Goal: Task Accomplishment & Management: Use online tool/utility

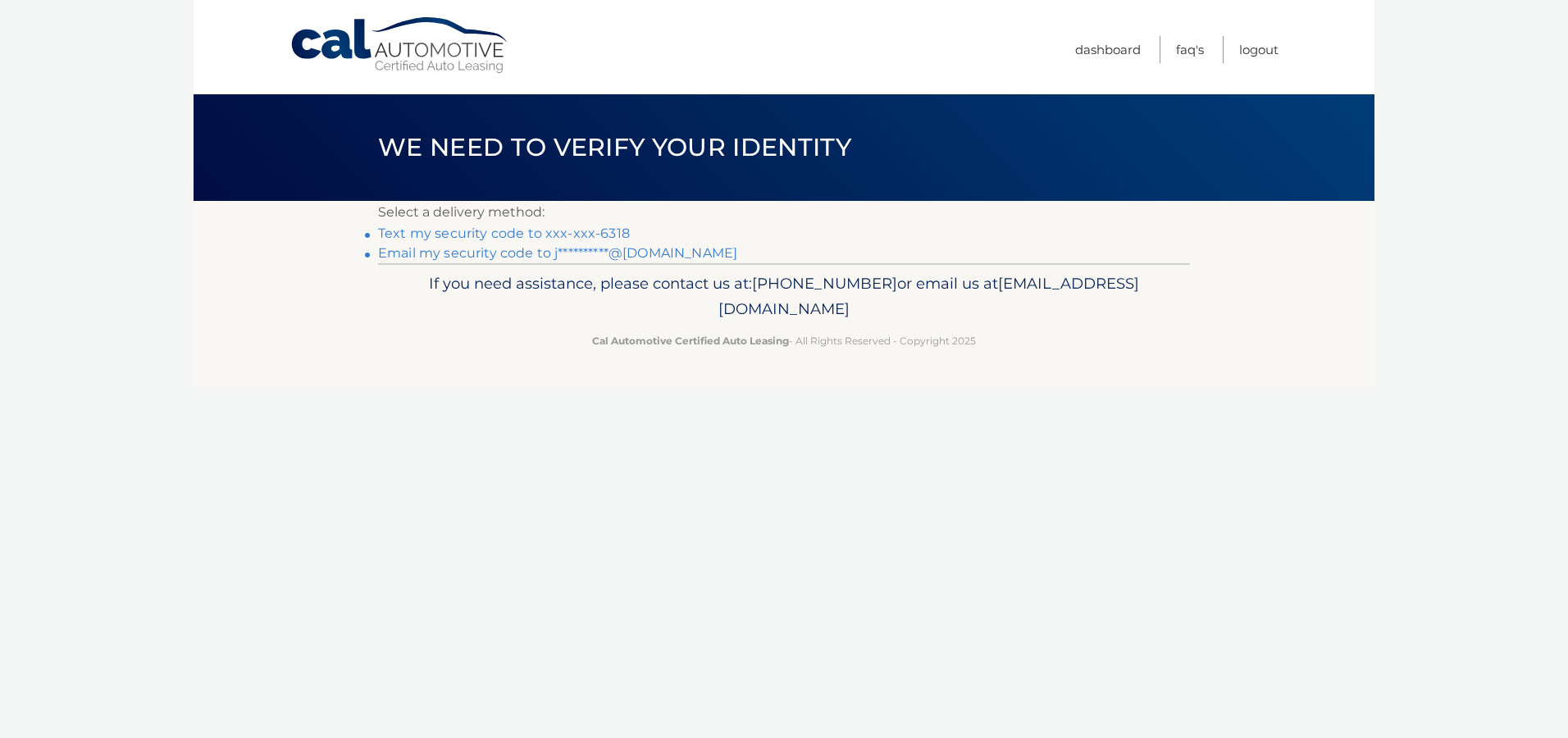
click at [433, 234] on link "Text my security code to xxx-xxx-6318" at bounding box center [504, 233] width 252 height 16
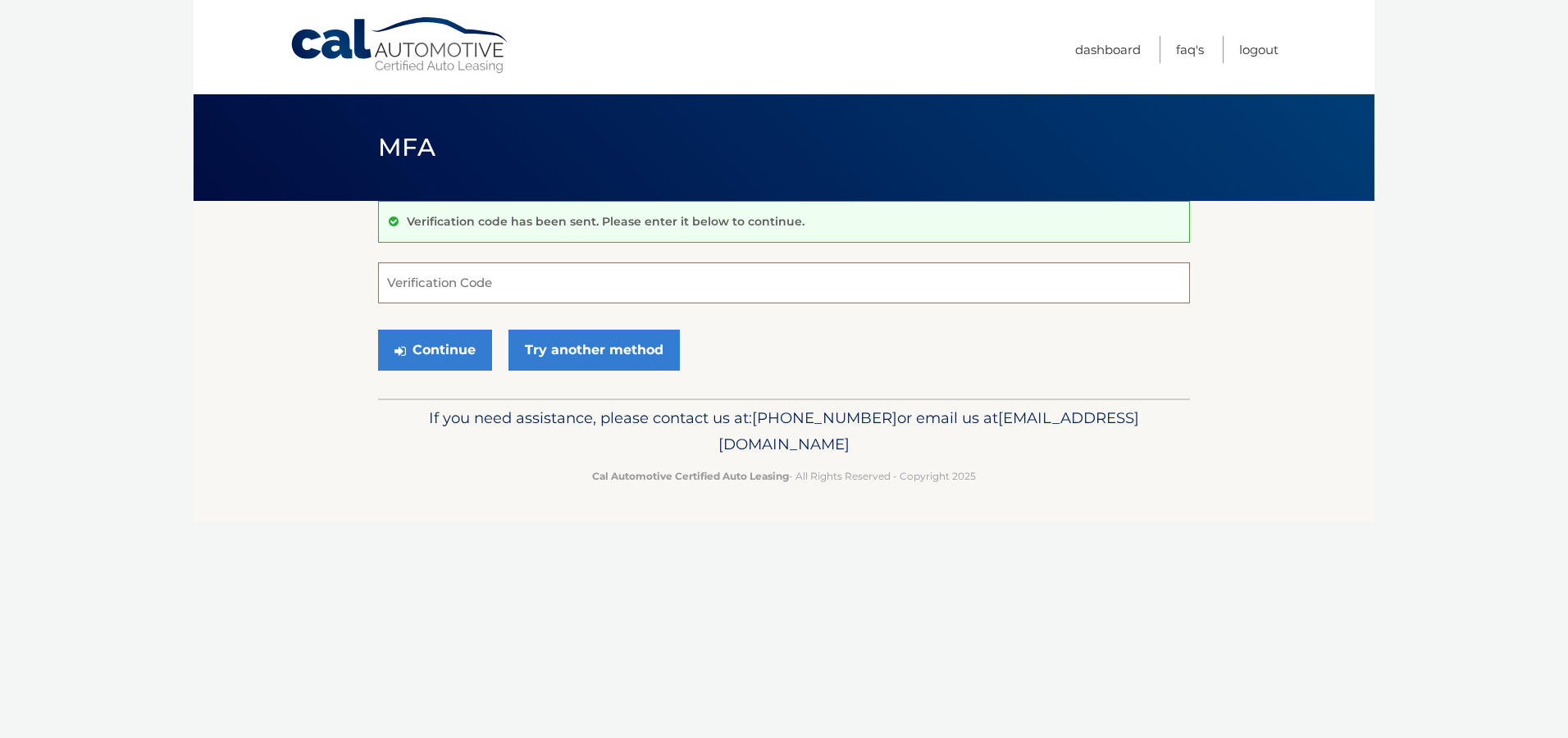
click at [545, 285] on input "Verification Code" at bounding box center [784, 282] width 812 height 41
type input "155103"
click at [434, 347] on button "Continue" at bounding box center [434, 349] width 114 height 41
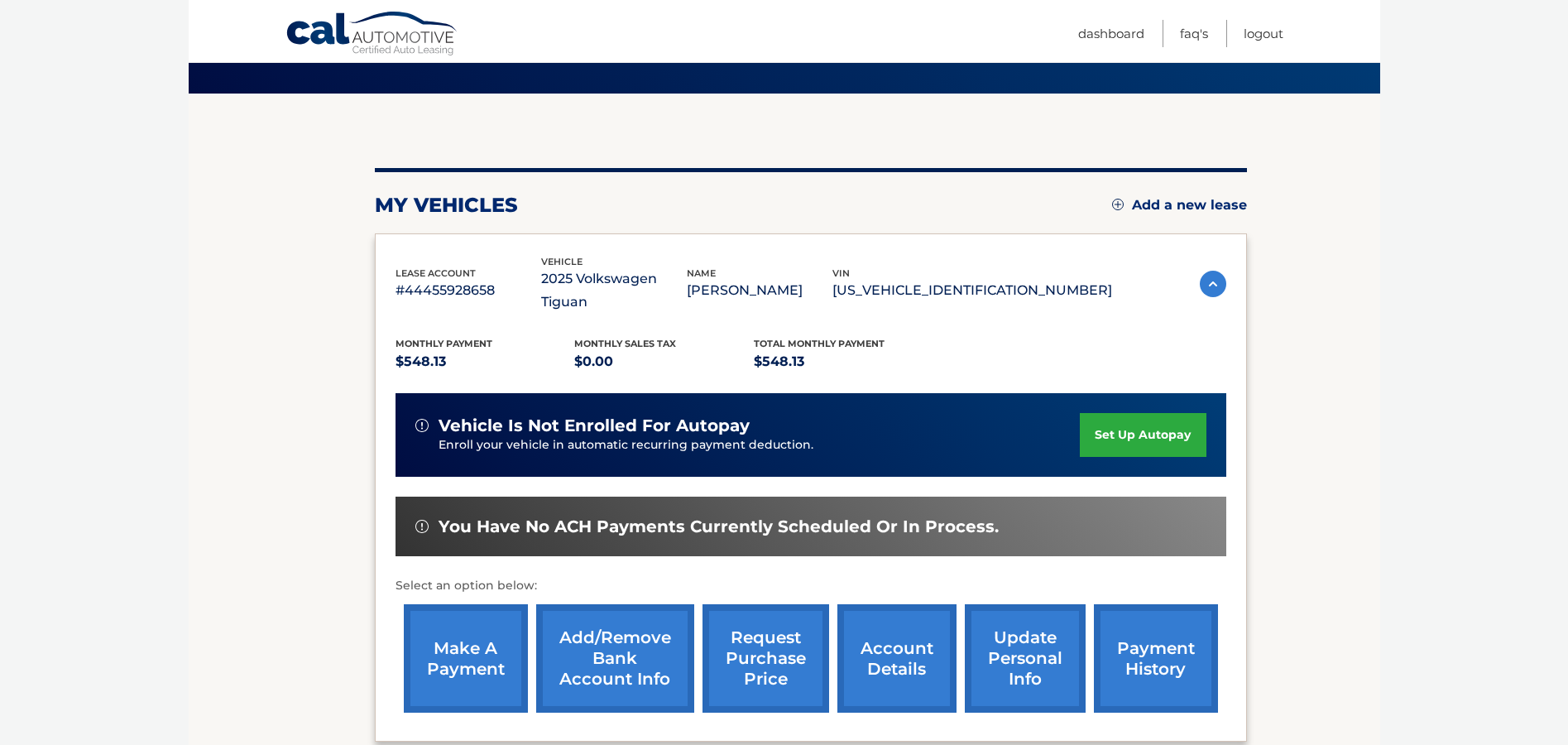
scroll to position [115, 0]
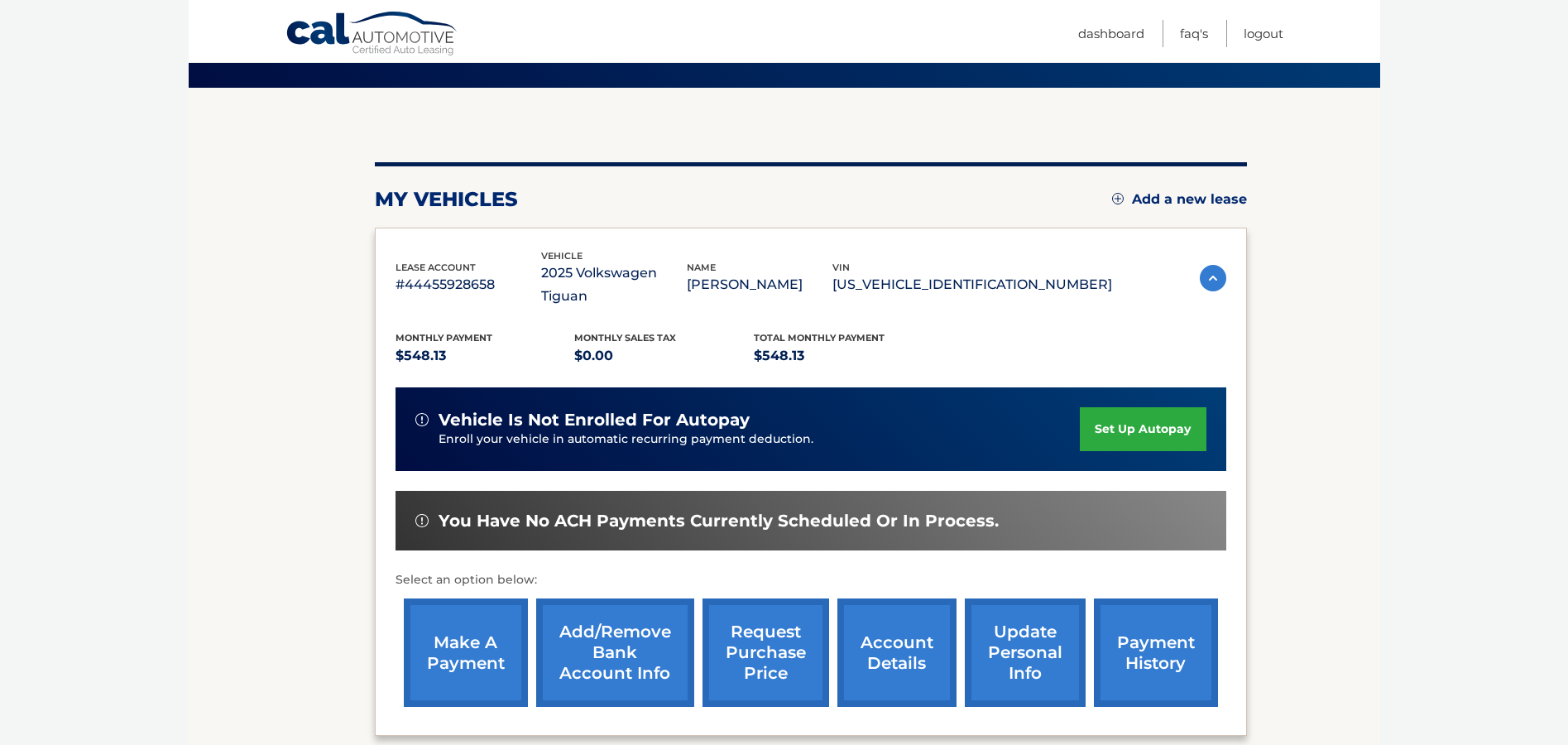
click at [468, 625] on link "make a payment" at bounding box center [466, 653] width 124 height 108
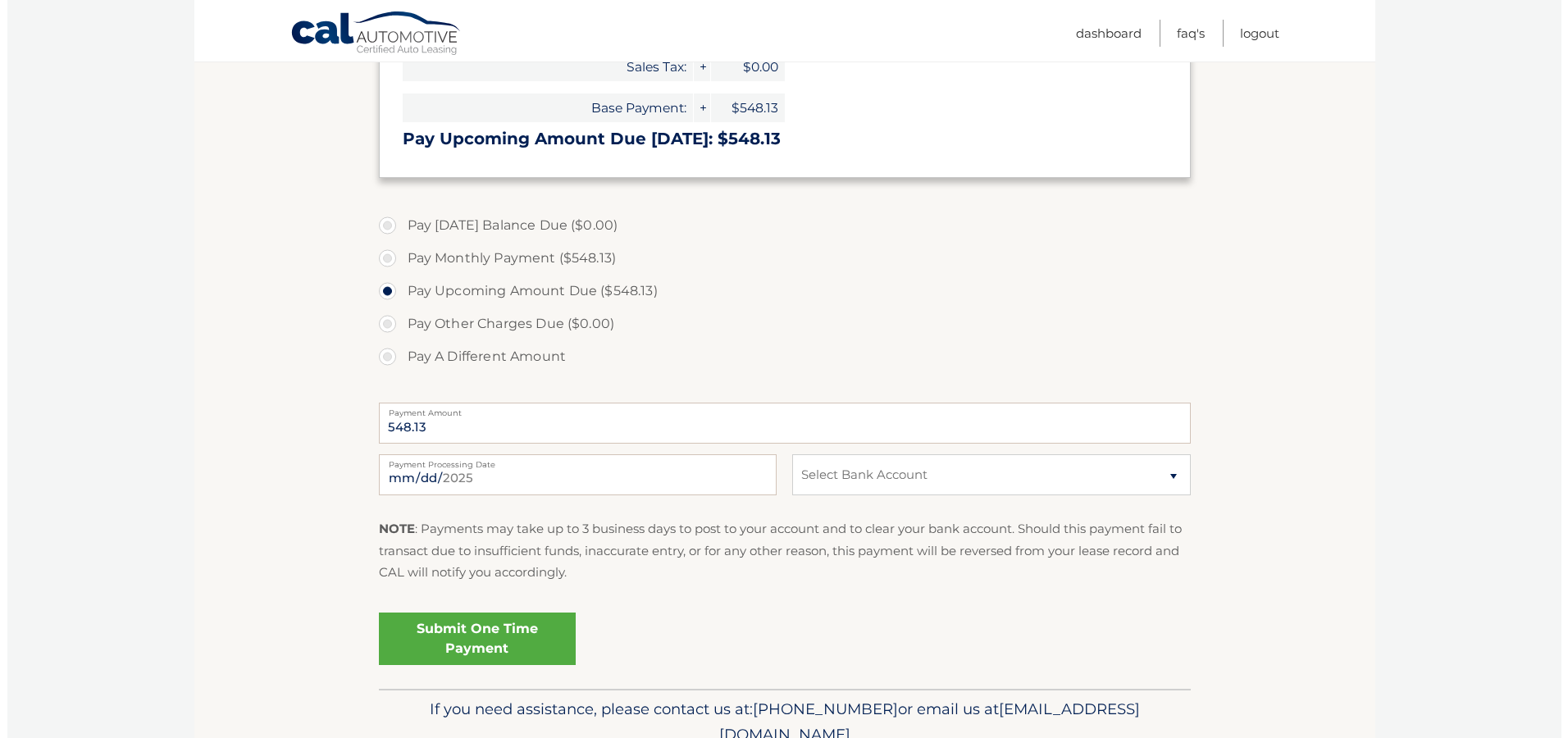
scroll to position [368, 0]
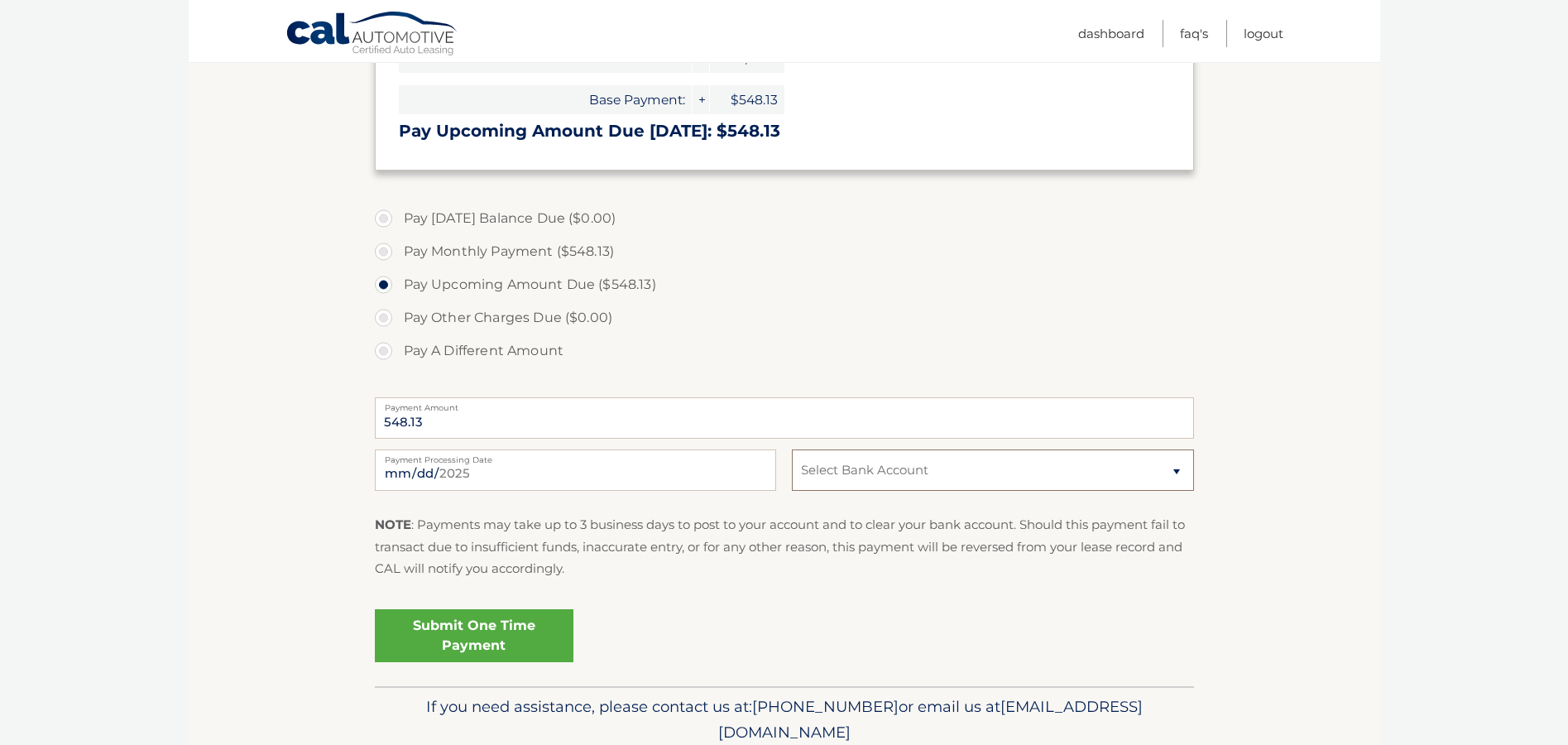
click at [1177, 470] on select "Select Bank Account Checking MUNICIPAL CREDIT UNION *****0714 Checking MUNICIPA…" at bounding box center [992, 470] width 401 height 41
select select "M2E1NGE1YTktOWU2MC00MzNlLTlhZjctNGNiNjE3NDYxMTIy"
click at [792, 449] on select "Select Bank Account Checking MUNICIPAL CREDIT UNION *****0714 Checking MUNICIPA…" at bounding box center [992, 470] width 401 height 41
click at [472, 629] on link "Submit One Time Payment" at bounding box center [473, 635] width 199 height 53
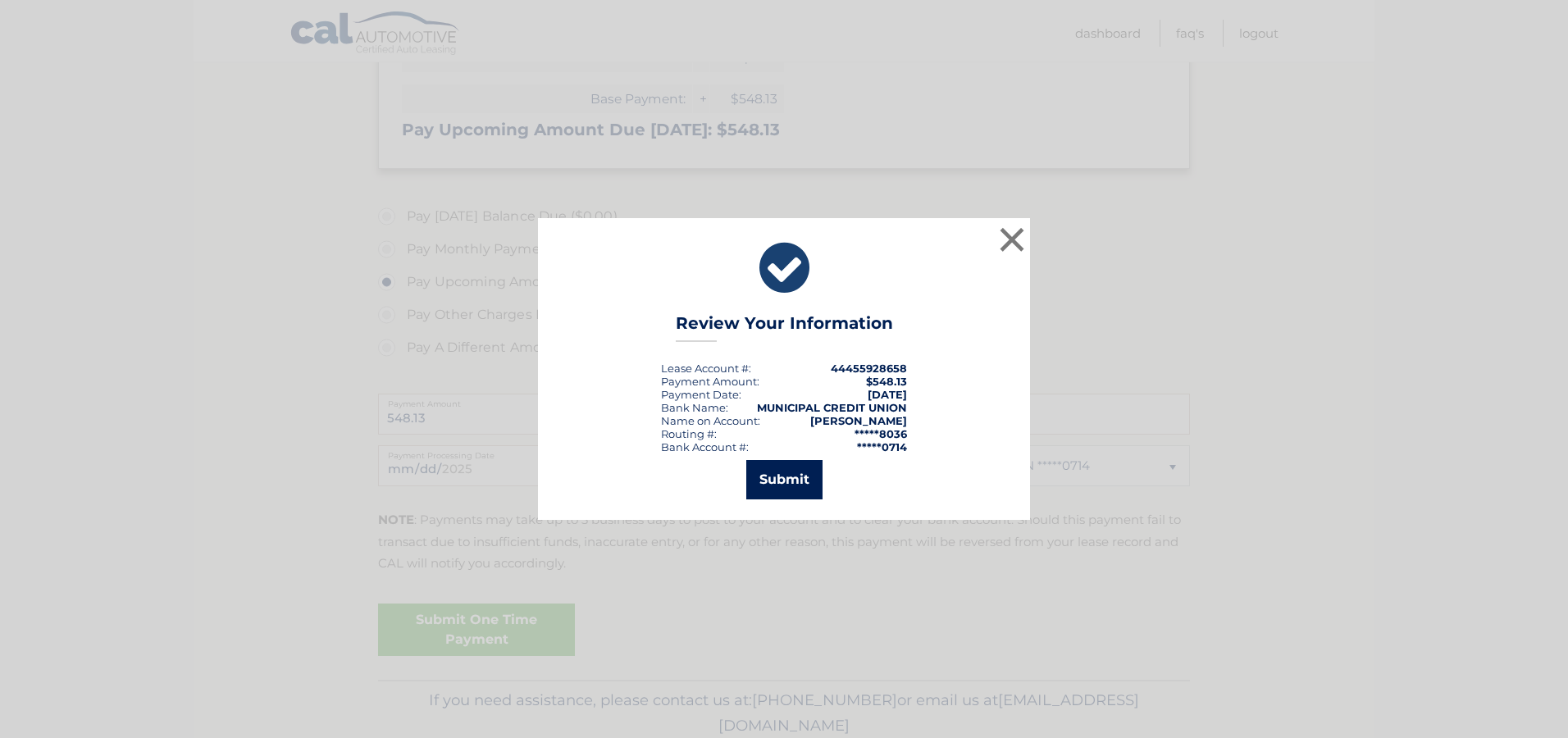
click at [790, 477] on button "Submit" at bounding box center [785, 479] width 77 height 39
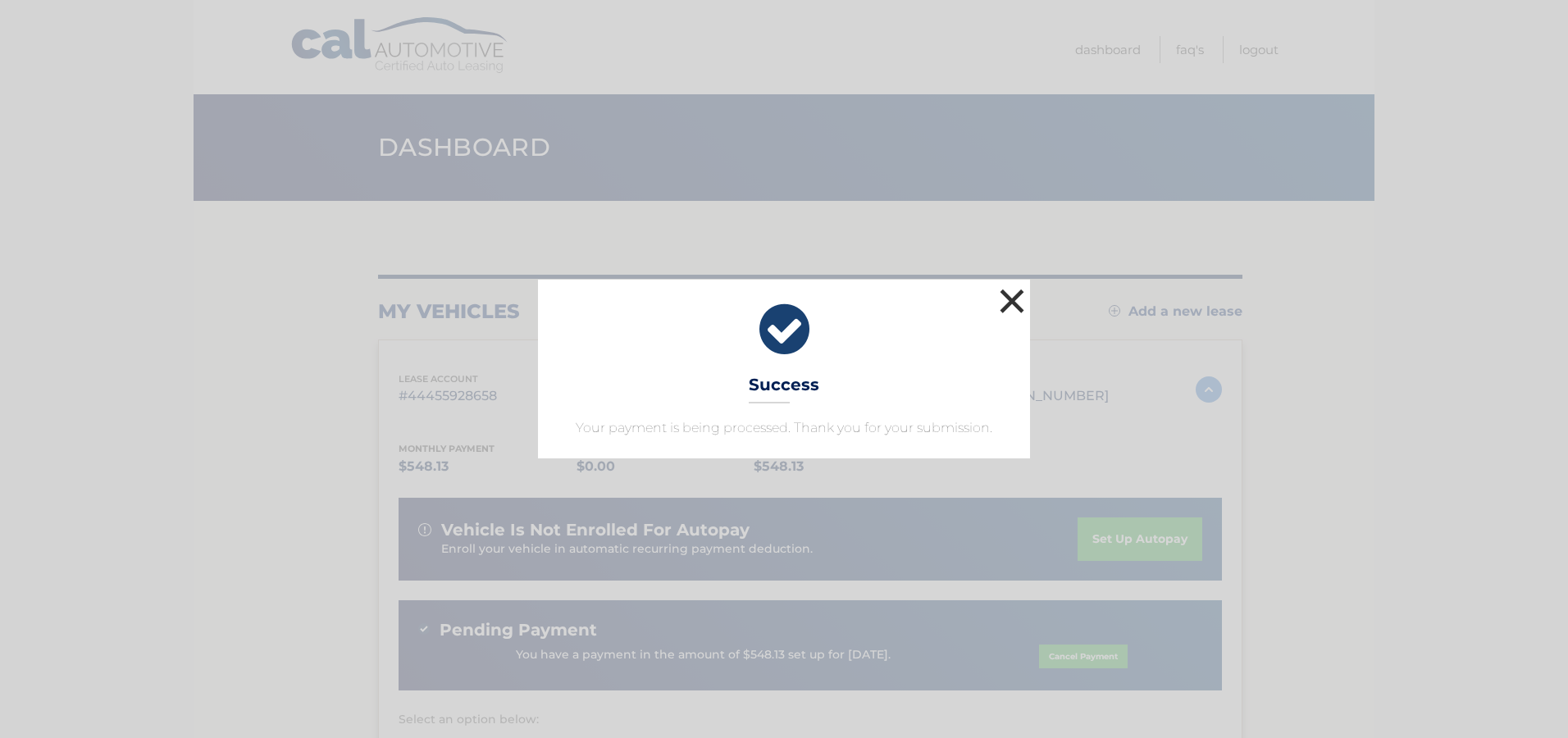
click at [1012, 300] on button "×" at bounding box center [1011, 300] width 32 height 32
